Goal: Information Seeking & Learning: Understand process/instructions

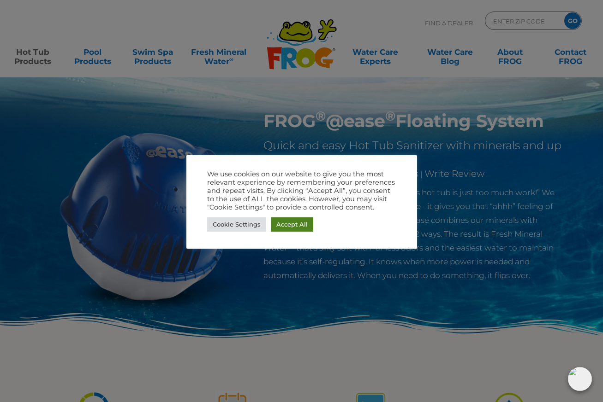
click at [281, 224] on link "Accept All" at bounding box center [292, 225] width 42 height 14
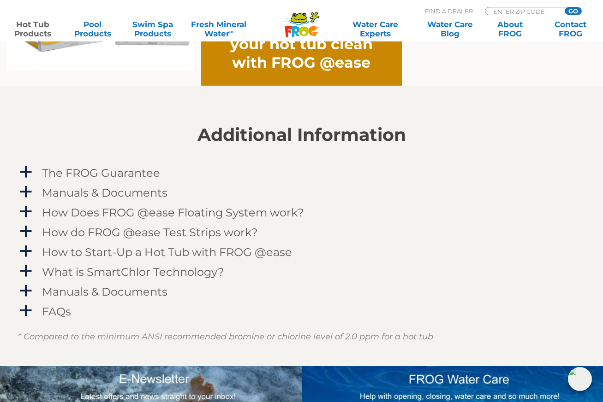
scroll to position [844, 0]
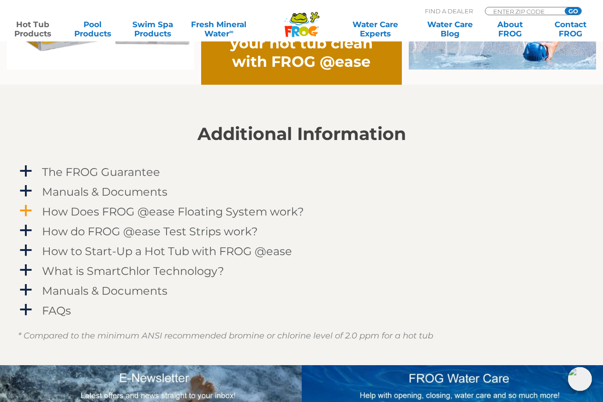
click at [227, 211] on h4 "How Does FROG @ease Floating System work?" at bounding box center [173, 212] width 262 height 12
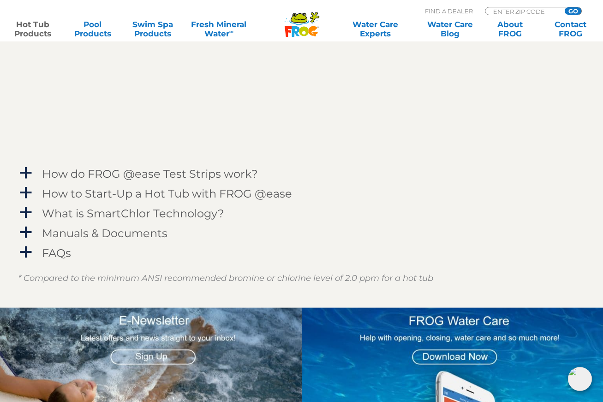
scroll to position [1212, 0]
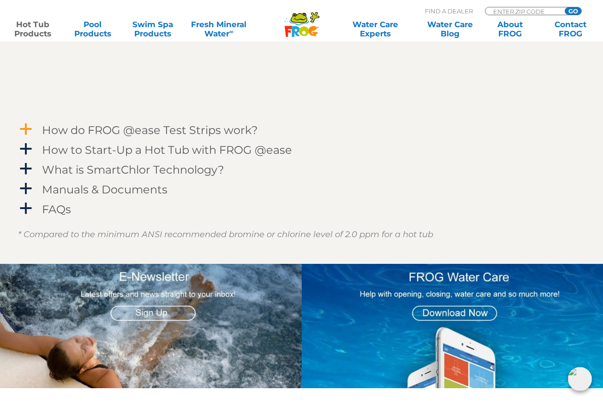
click at [183, 132] on h4 "How do FROG @ease Test Strips work?" at bounding box center [150, 130] width 216 height 12
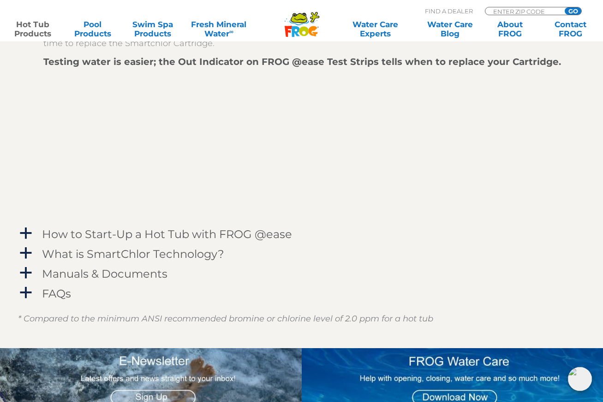
scroll to position [1392, 0]
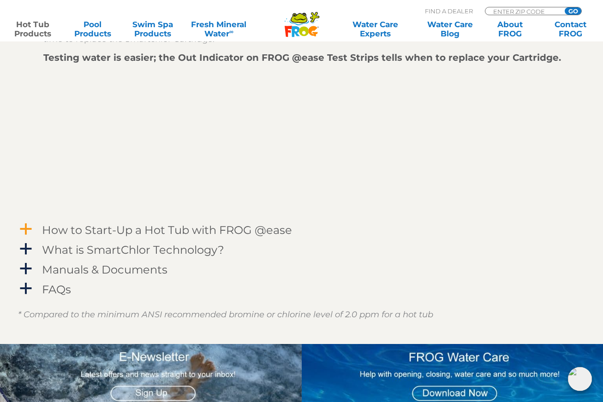
click at [226, 229] on h4 "How to Start-Up a Hot Tub with FROG @ease" at bounding box center [167, 230] width 250 height 12
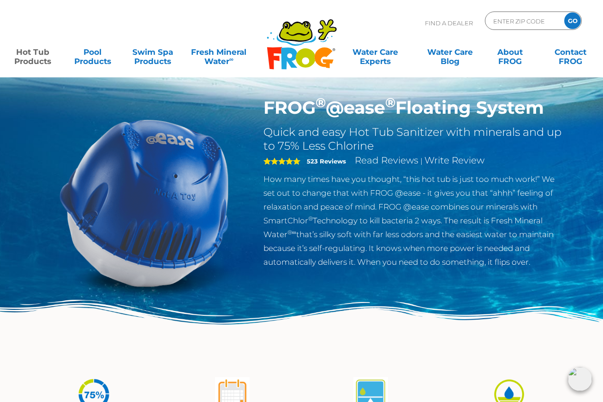
scroll to position [0, 0]
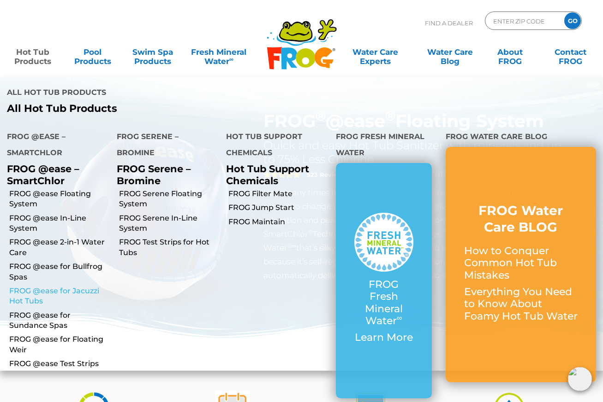
click at [53, 286] on link "FROG @ease for Jacuzzi Hot Tubs" at bounding box center [59, 296] width 101 height 21
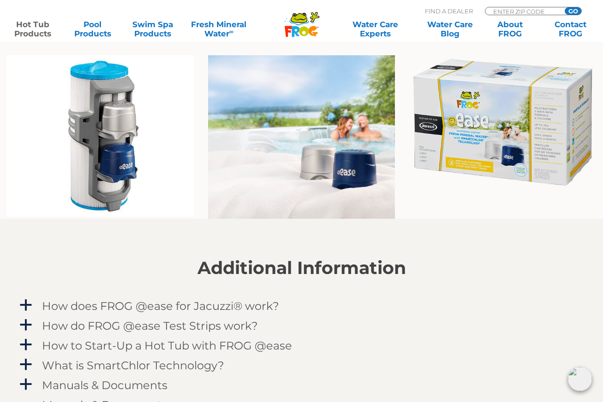
scroll to position [785, 0]
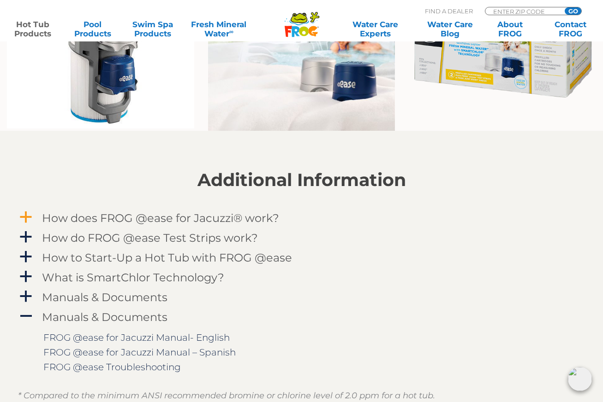
click at [209, 220] on h4 "How does FROG @ease for Jacuzzi® work?" at bounding box center [160, 218] width 237 height 12
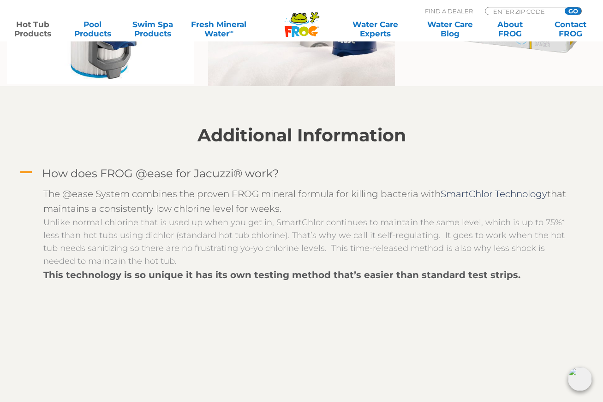
scroll to position [833, 0]
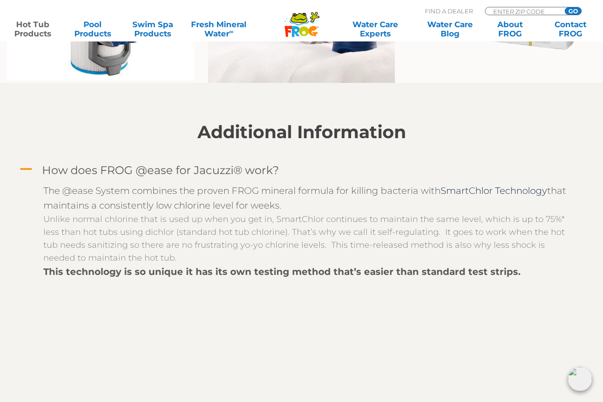
click at [200, 173] on h4 "How does FROG @ease for Jacuzzi® work?" at bounding box center [160, 170] width 237 height 12
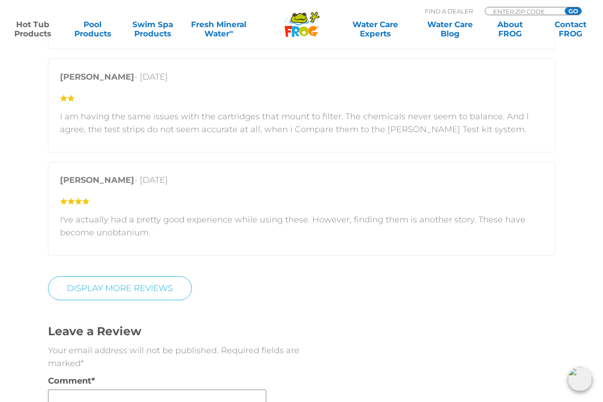
scroll to position [1873, 0]
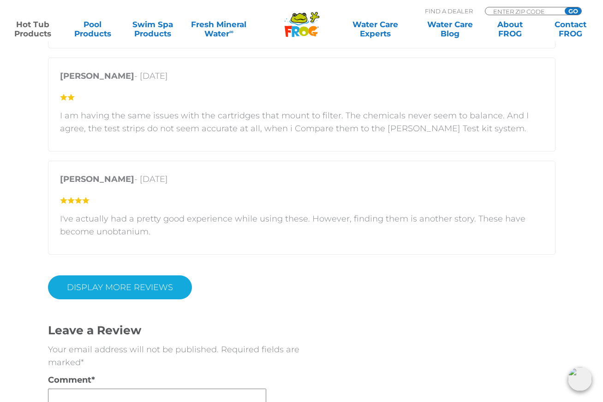
click at [134, 276] on link "Display More Reviews" at bounding box center [120, 288] width 144 height 24
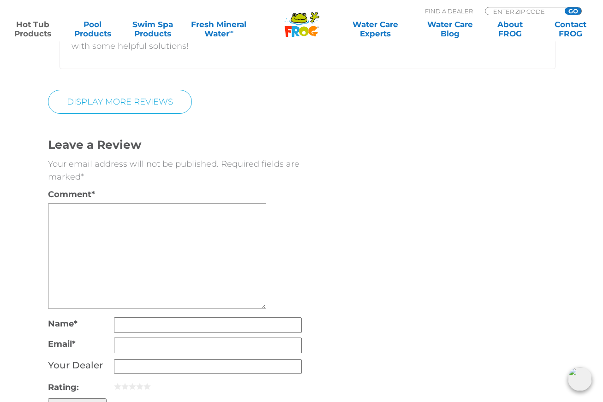
scroll to position [3123, 0]
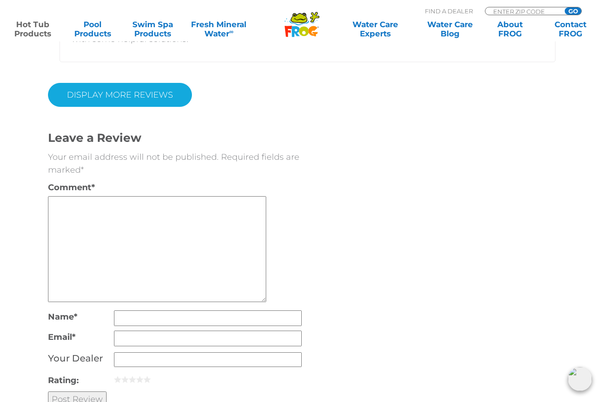
click at [102, 83] on link "DISPLAY MORE REVIEWS" at bounding box center [120, 95] width 144 height 24
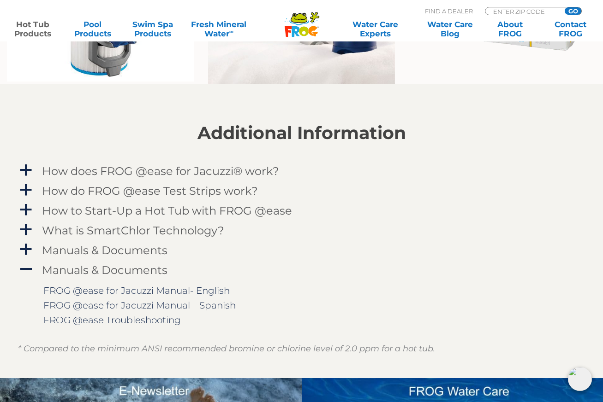
scroll to position [876, 0]
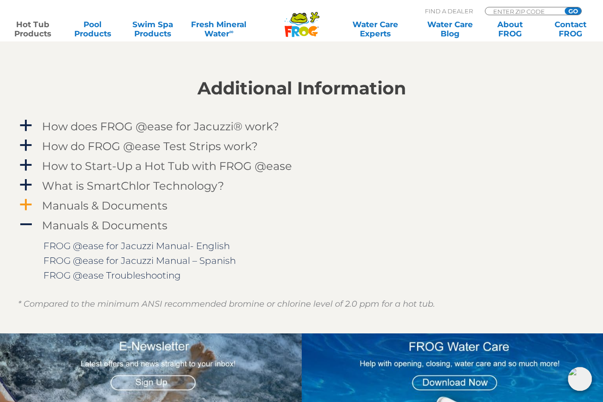
click at [124, 201] on h4 "Manuals & Documents" at bounding box center [104, 206] width 125 height 12
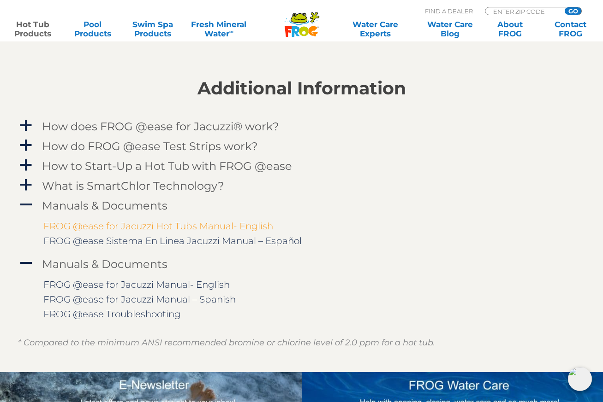
click at [182, 229] on link "FROG @ease for Jacuzzi Hot Tubs Manual- English" at bounding box center [158, 226] width 230 height 11
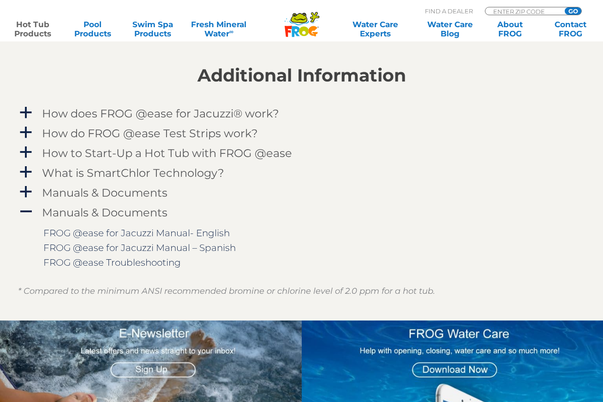
scroll to position [876, 0]
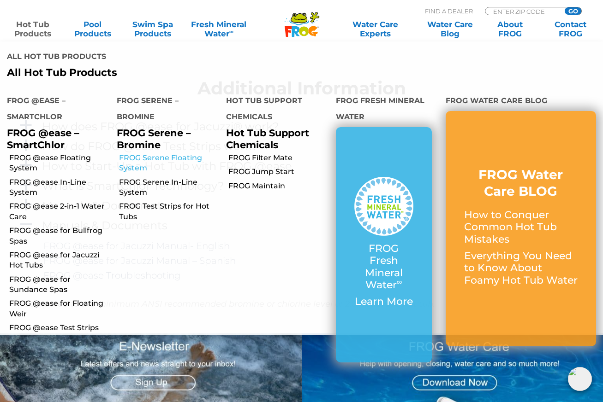
click at [143, 153] on link "FROG Serene Floating System" at bounding box center [169, 163] width 101 height 21
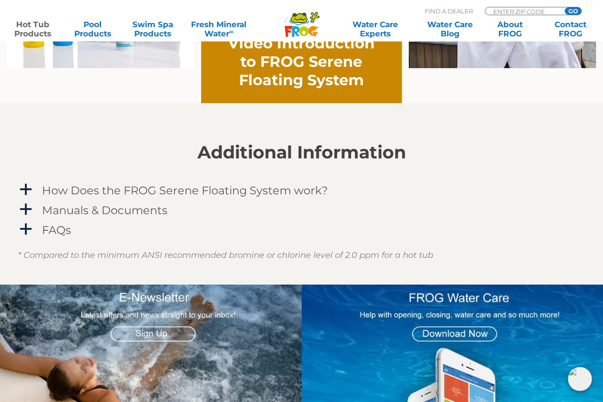
scroll to position [774, 0]
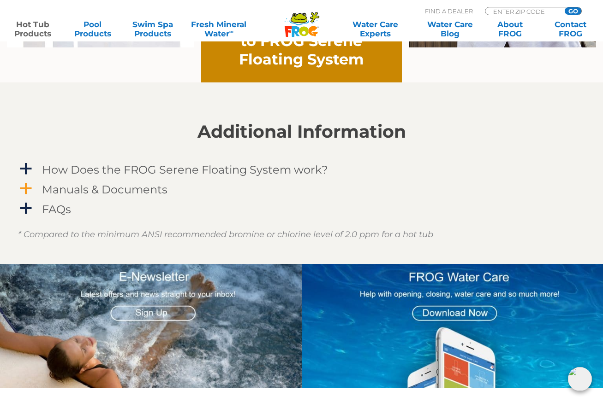
click at [115, 191] on h4 "Manuals & Documents" at bounding box center [104, 189] width 125 height 12
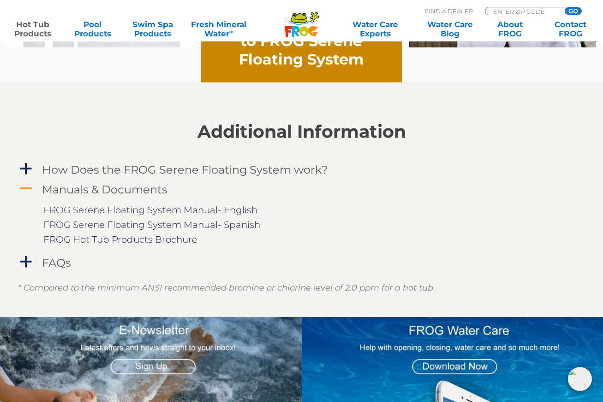
click at [115, 191] on h4 "Manuals & Documents" at bounding box center [104, 189] width 125 height 12
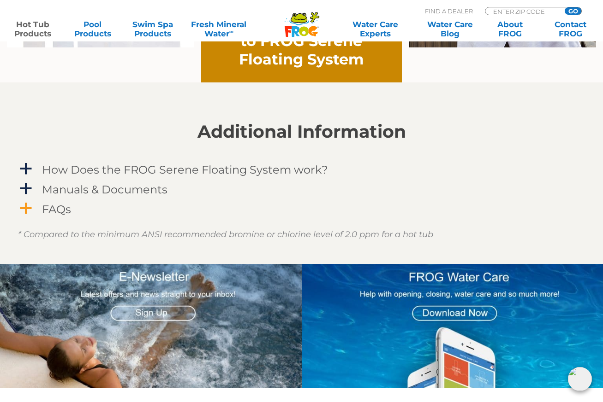
click at [55, 215] on h4 "FAQs" at bounding box center [56, 209] width 29 height 12
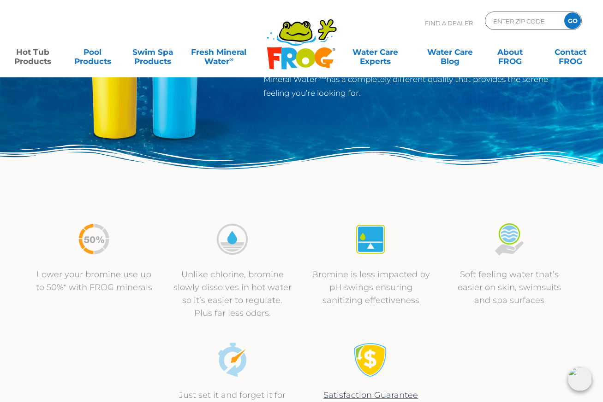
scroll to position [0, 0]
